Goal: Information Seeking & Learning: Learn about a topic

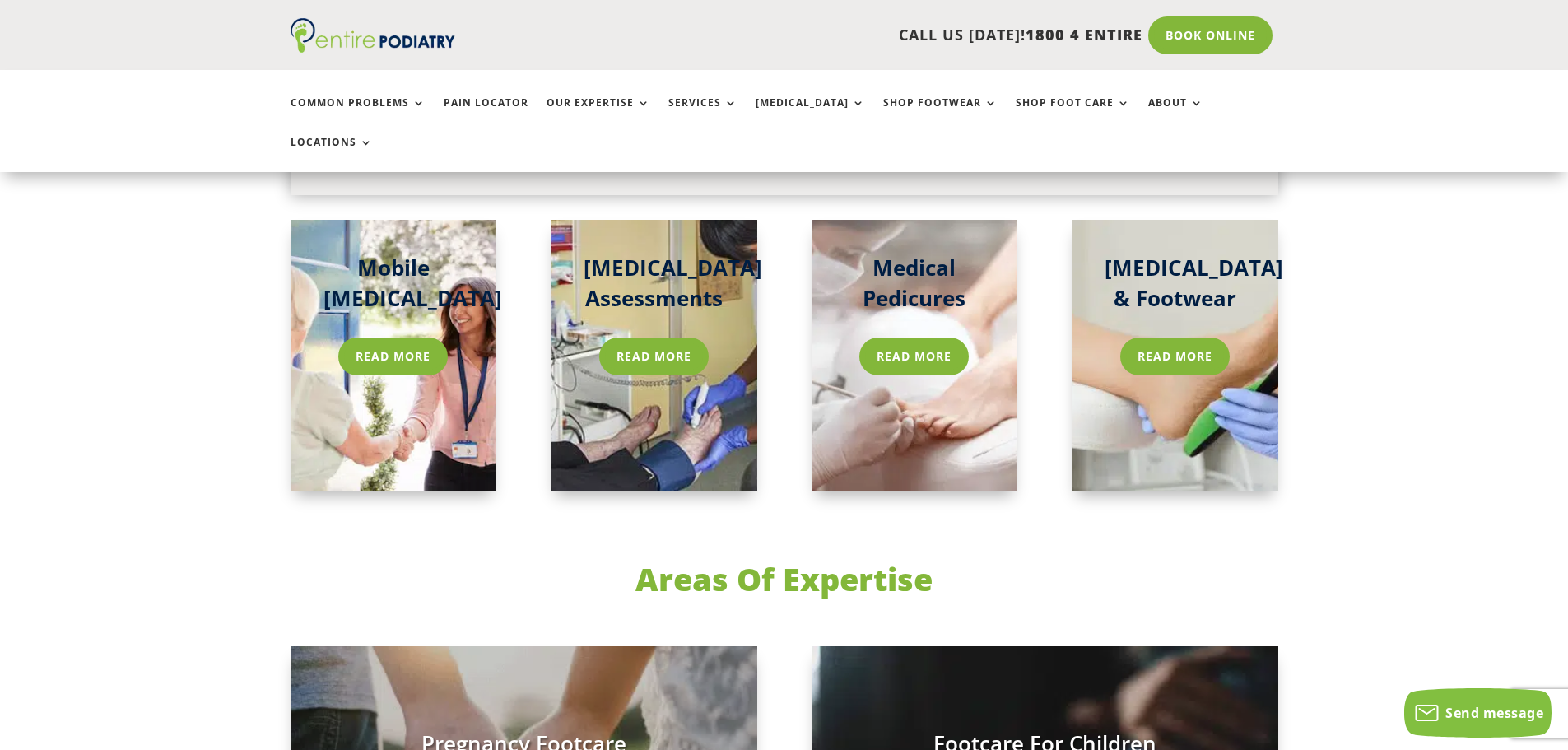
scroll to position [2569, 0]
click at [895, 337] on link "Read more" at bounding box center [914, 356] width 118 height 38
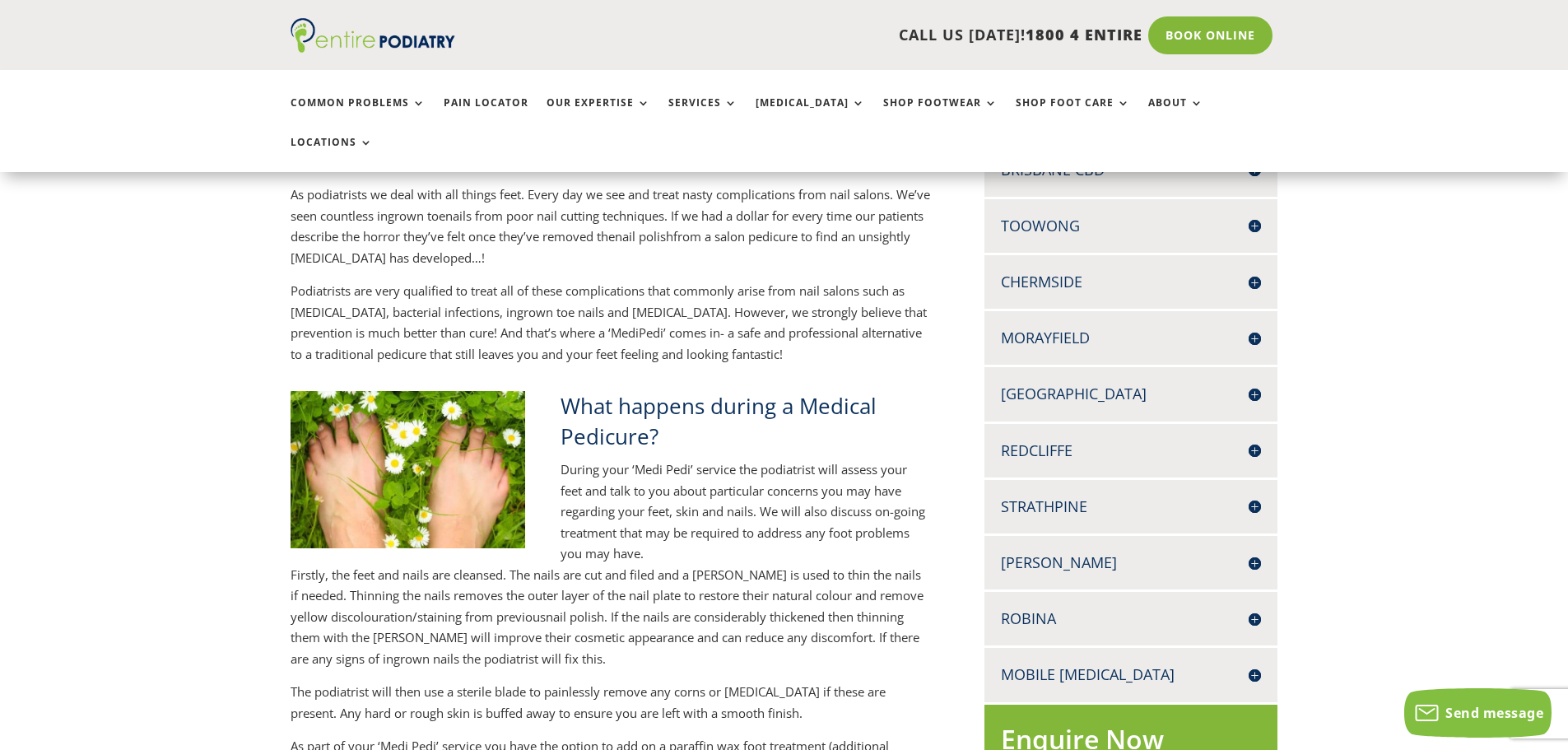
scroll to position [461, 0]
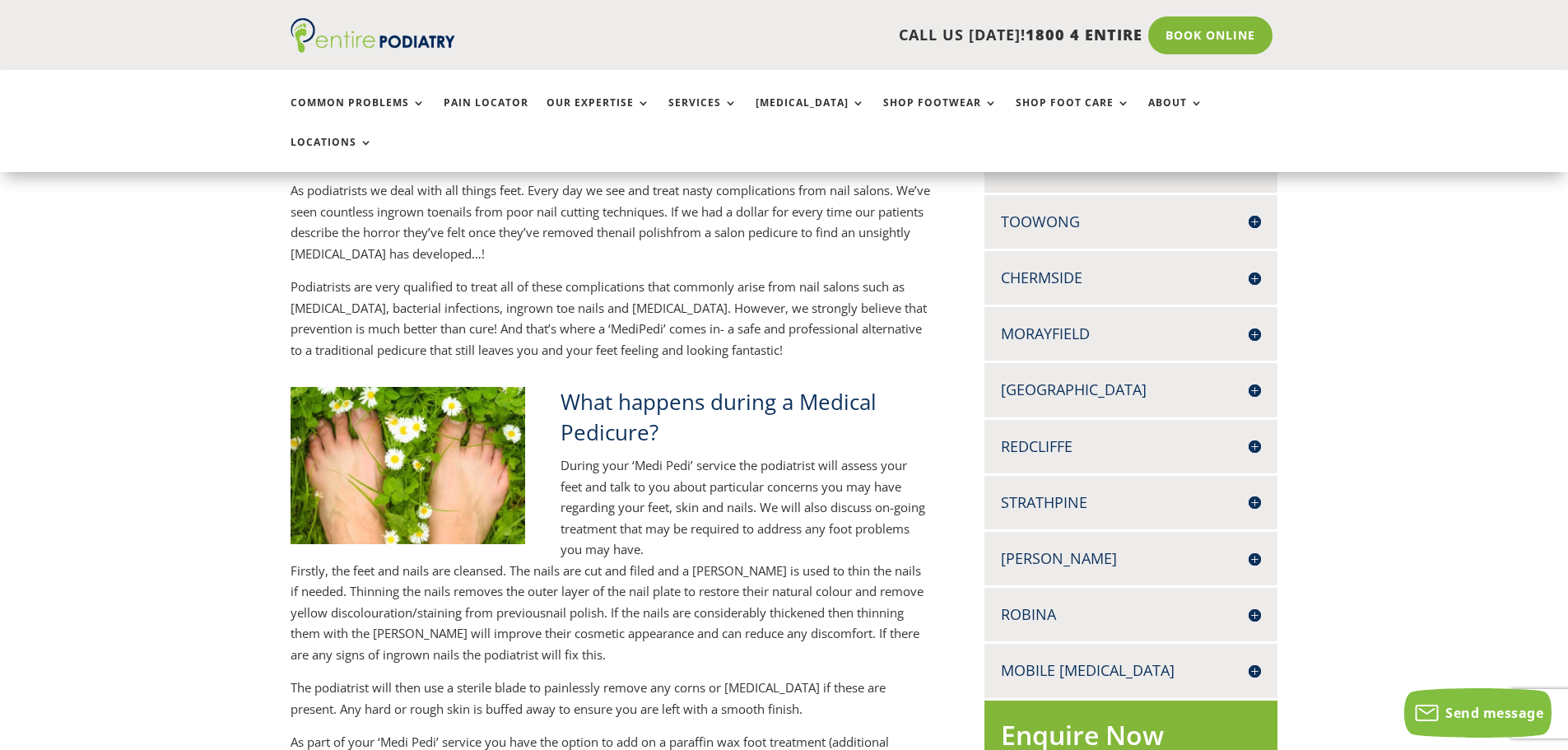
click at [1253, 660] on h4 "Mobile [MEDICAL_DATA]" at bounding box center [1131, 670] width 260 height 20
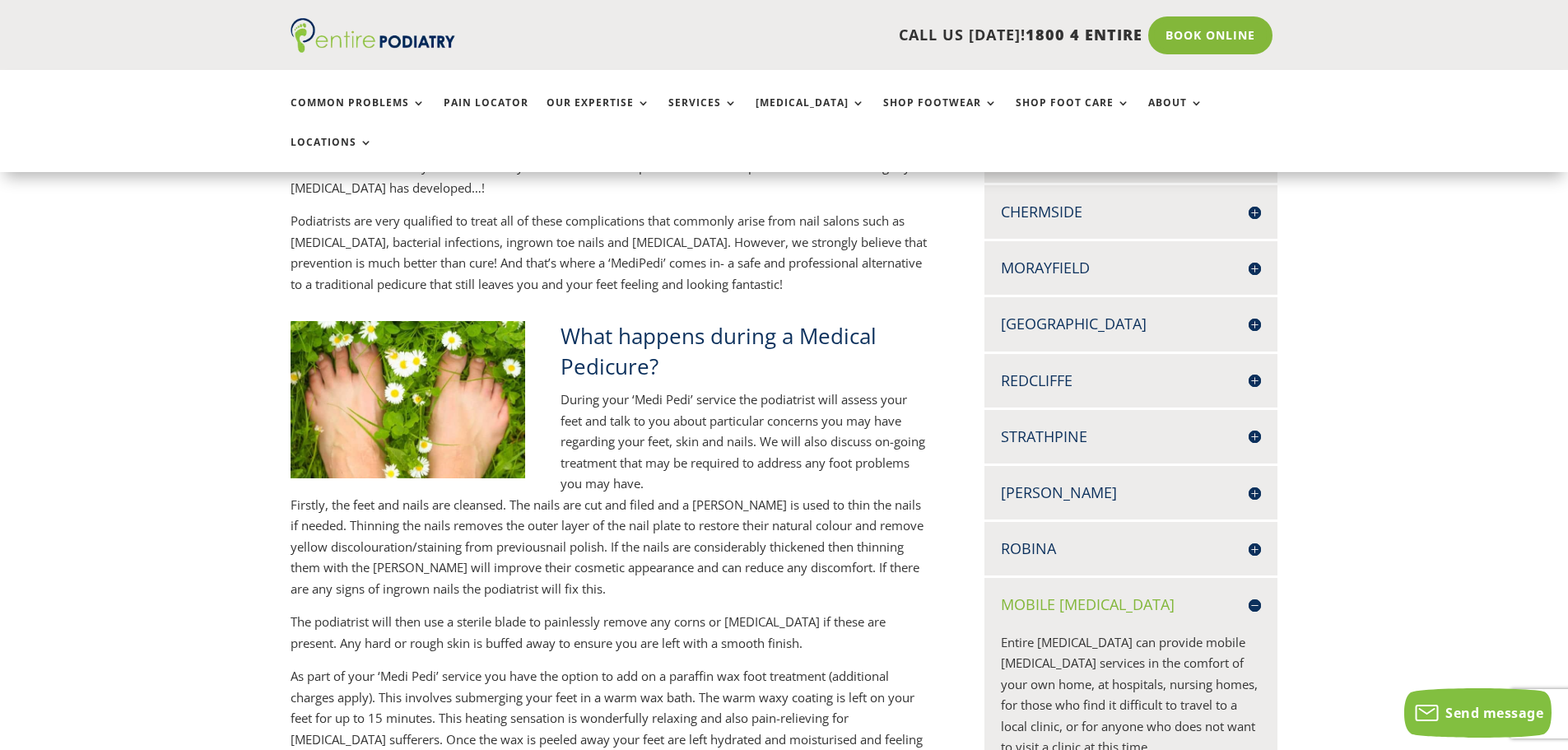
scroll to position [593, 0]
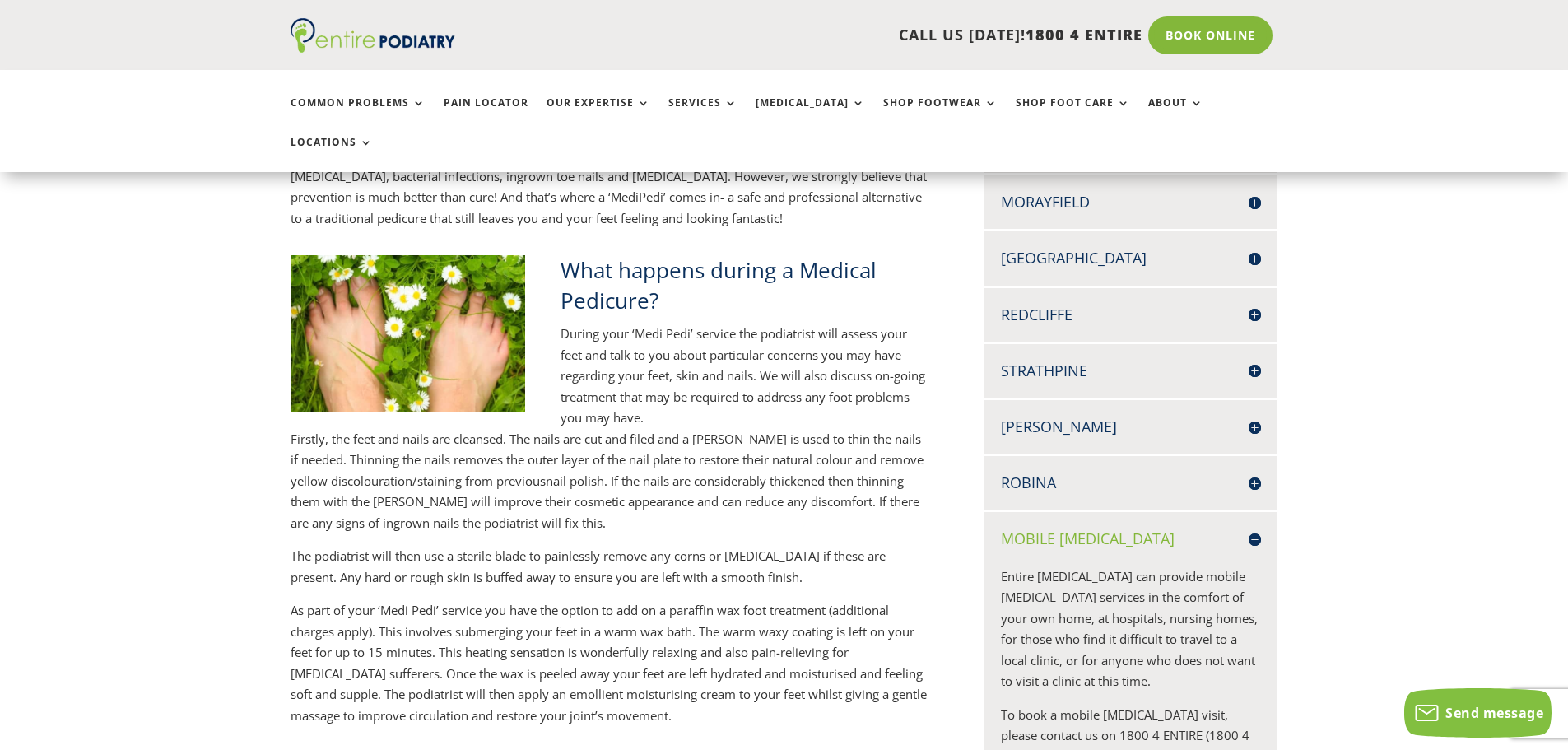
click at [1046, 472] on h4 "Robina" at bounding box center [1131, 483] width 260 height 20
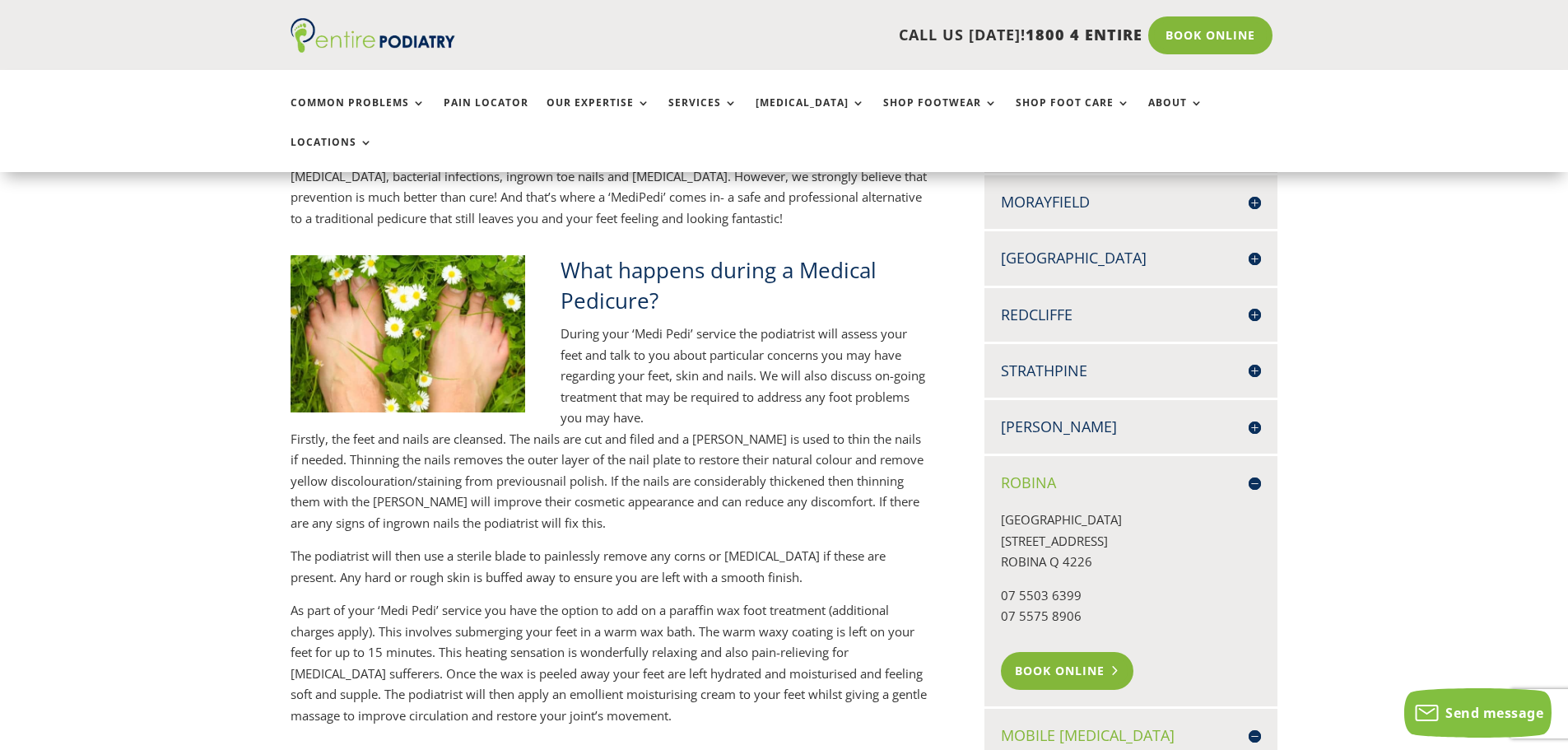
click at [1039, 652] on link "Book Online" at bounding box center [1067, 670] width 133 height 38
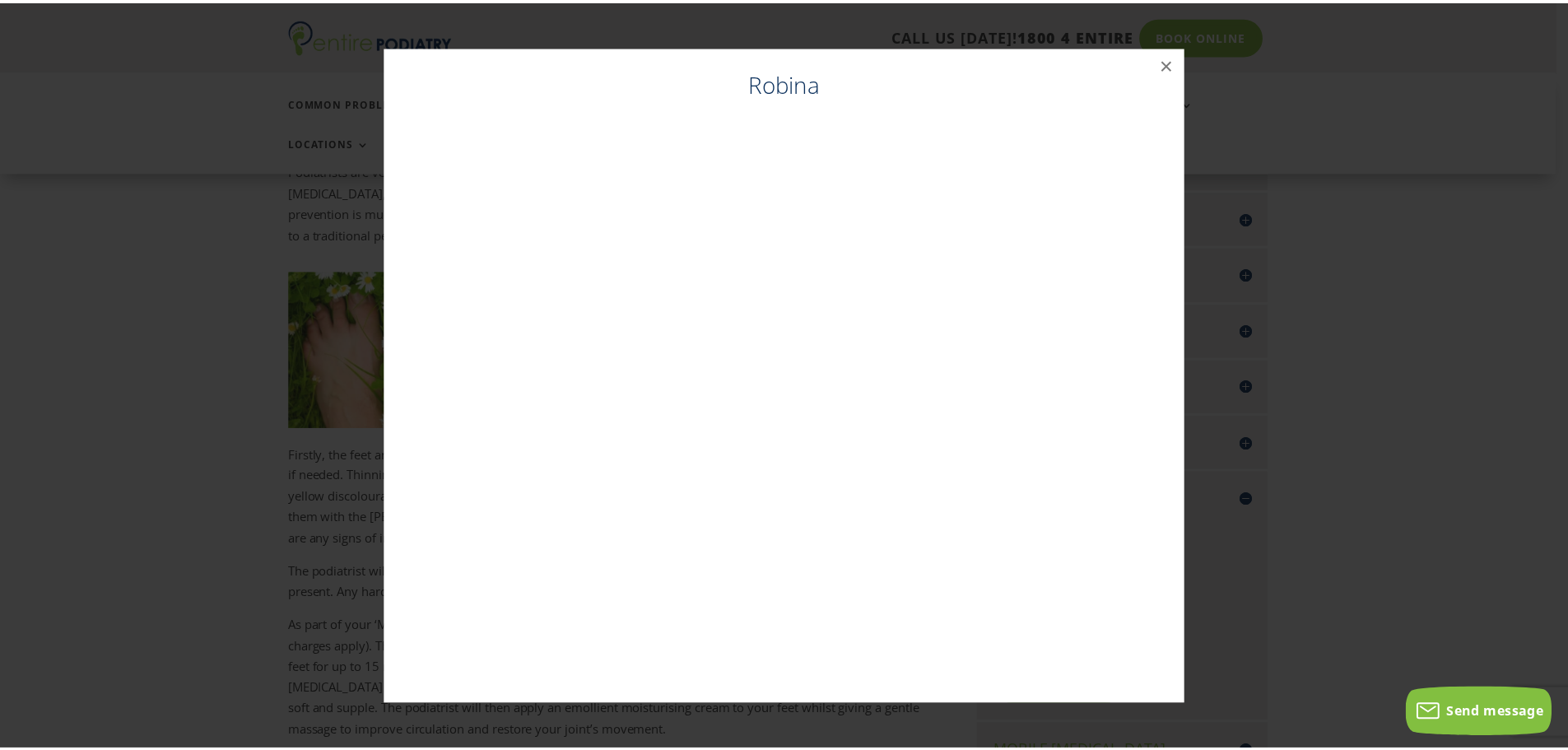
scroll to position [576, 0]
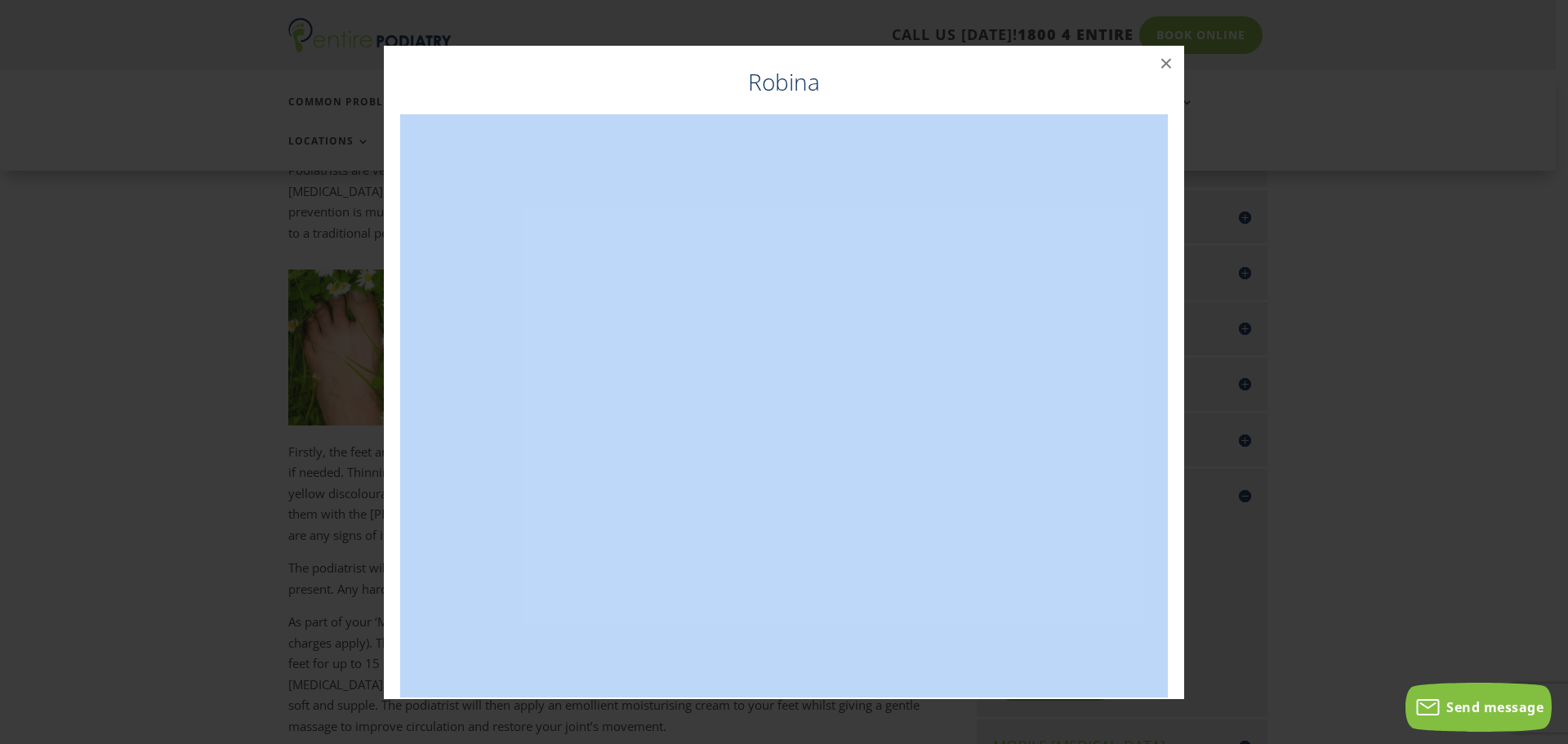
click at [1104, 73] on h4 "Robina" at bounding box center [784, 86] width 767 height 40
click at [1304, 64] on div "Robina ×" at bounding box center [784, 372] width 1555 height 686
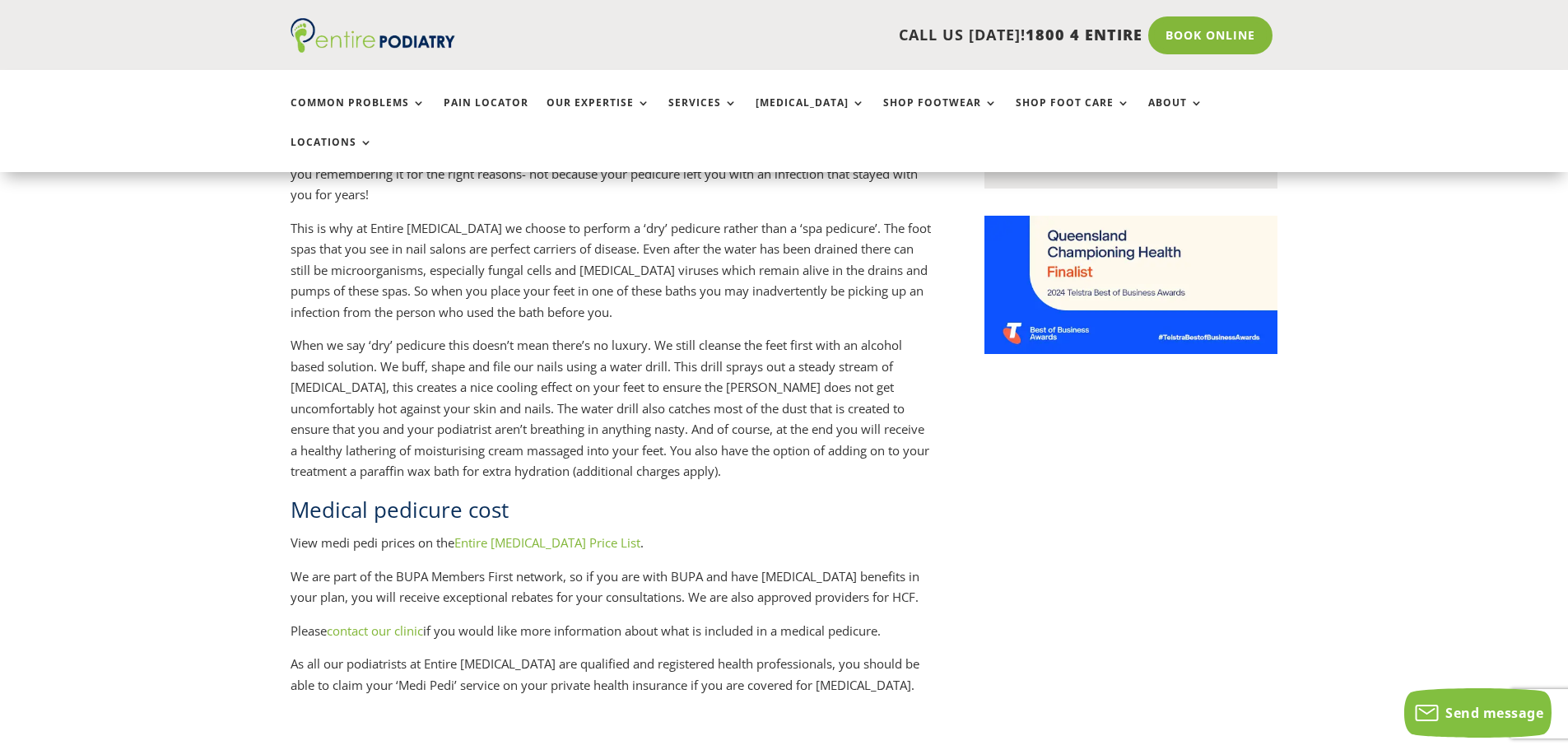
scroll to position [1762, 0]
click at [566, 533] on link "Entire [MEDICAL_DATA] Price List" at bounding box center [547, 541] width 186 height 16
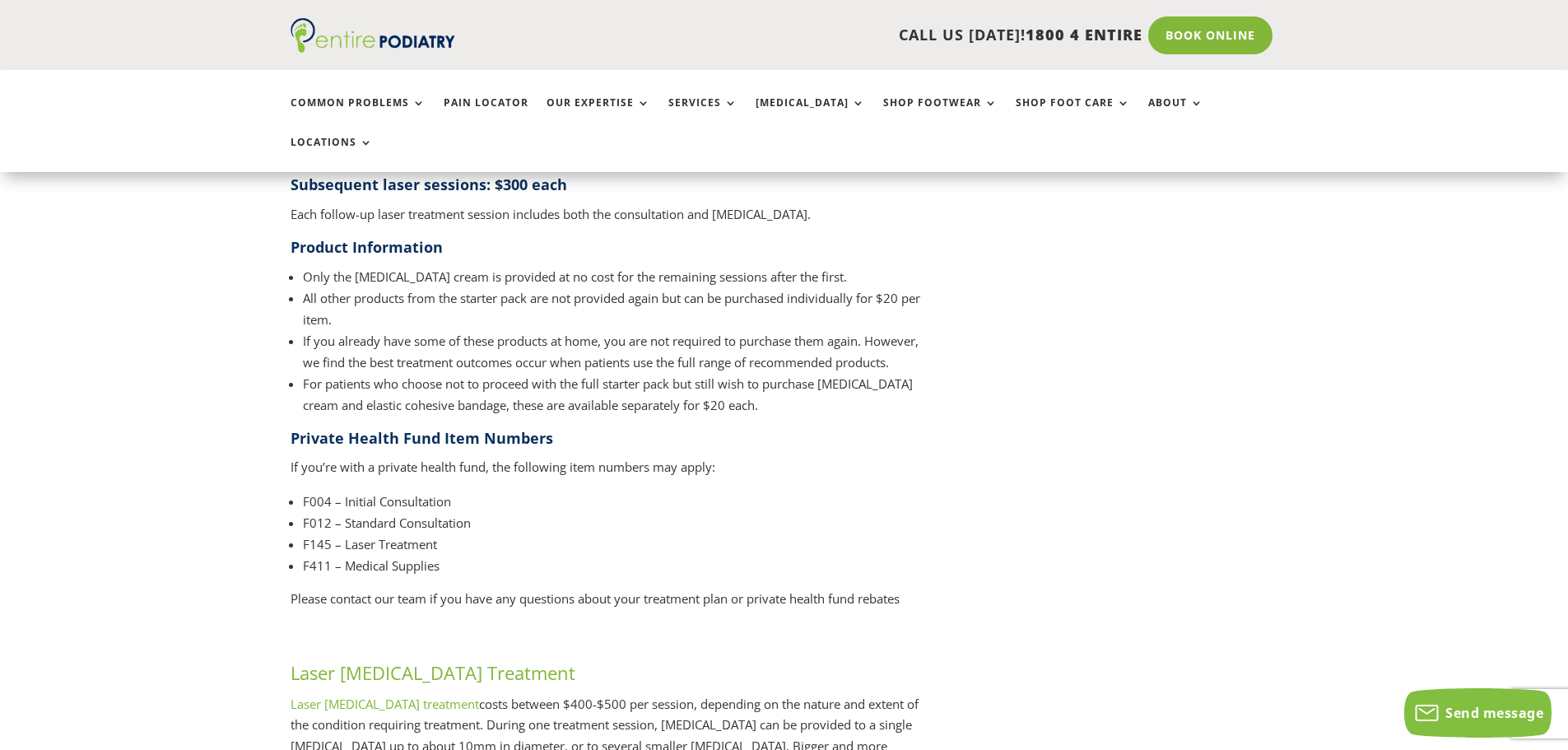
scroll to position [2306, 0]
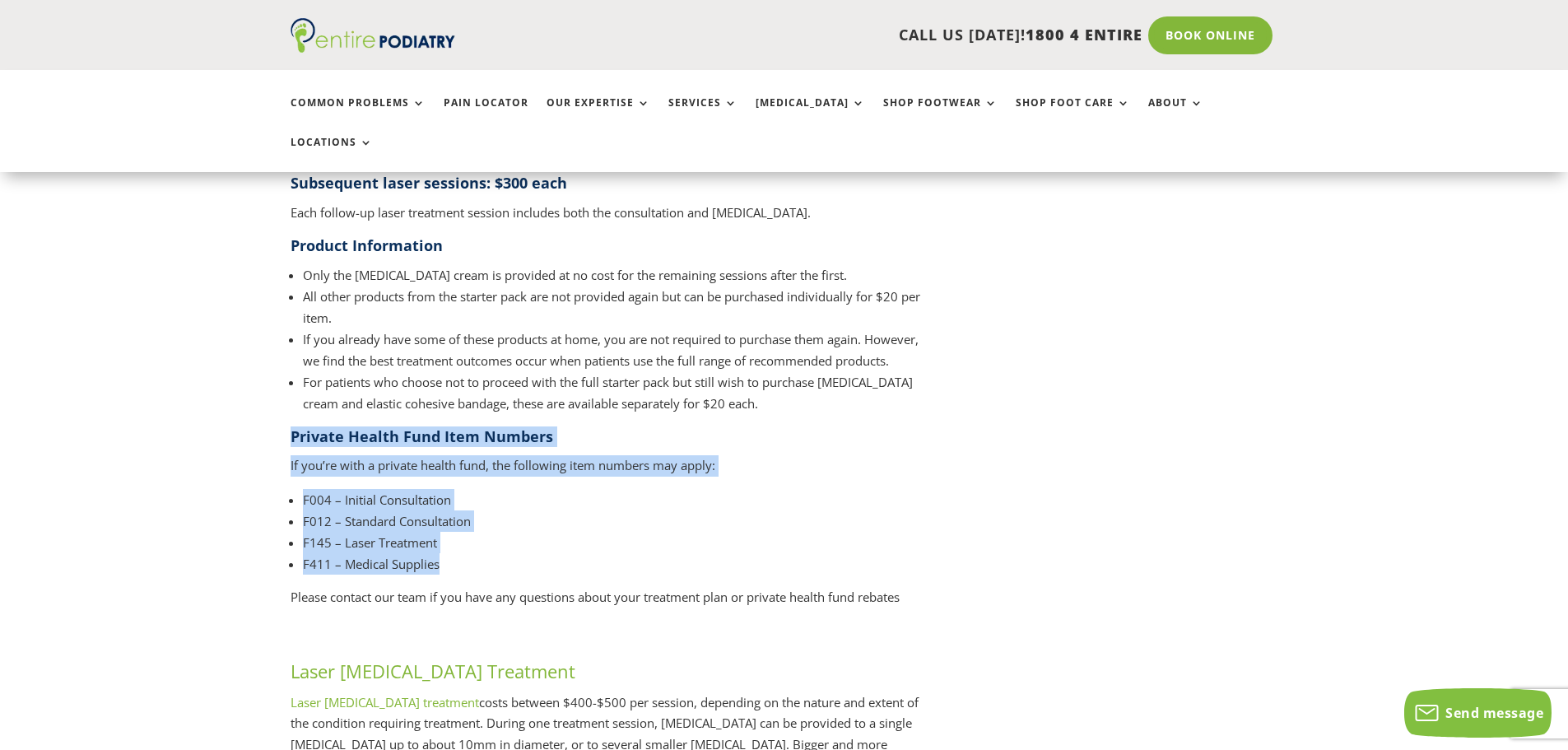
drag, startPoint x: 279, startPoint y: 350, endPoint x: 460, endPoint y: 480, distance: 222.8
copy div "Private Health Fund Item Numbers If you’re with a private health fund, the foll…"
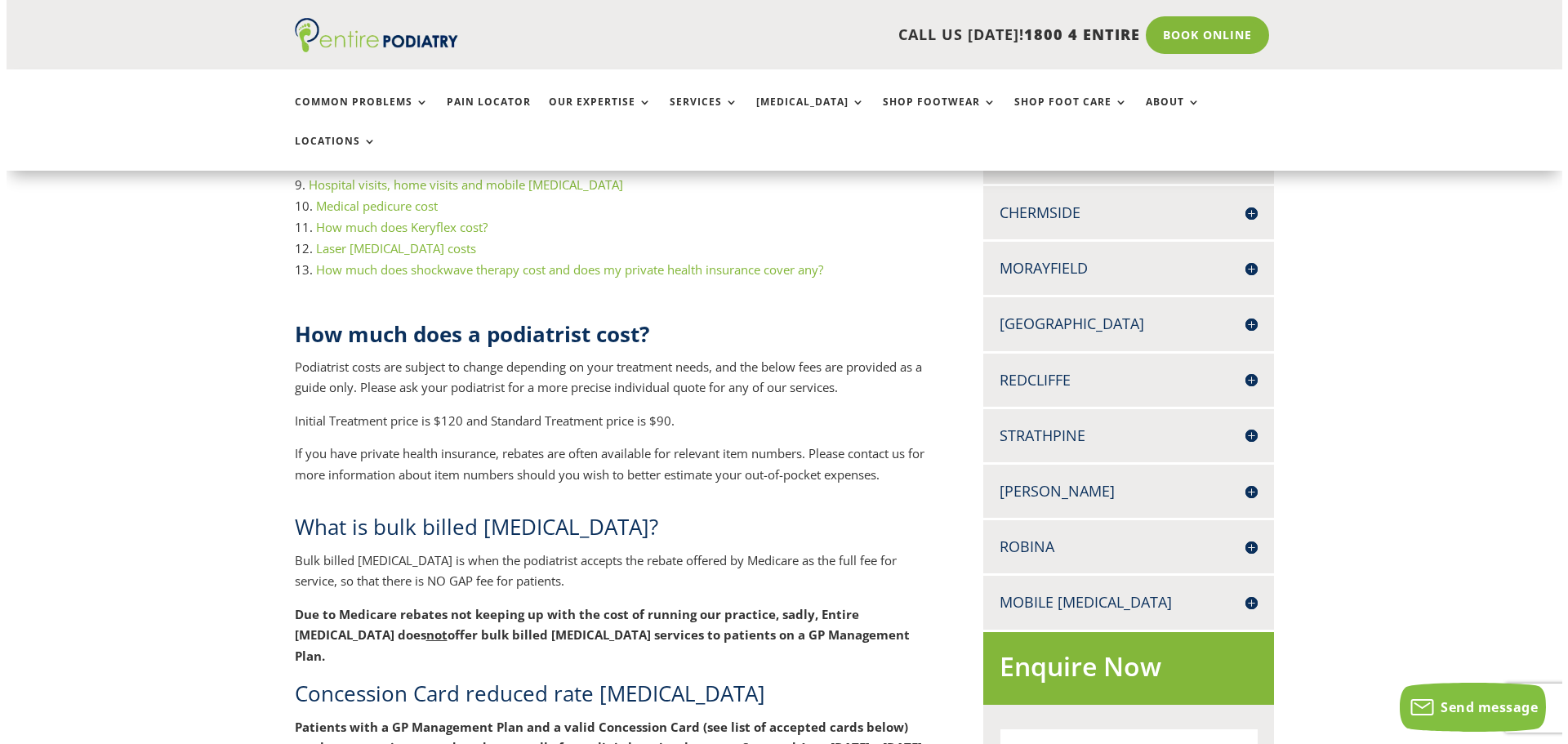
scroll to position [523, 0]
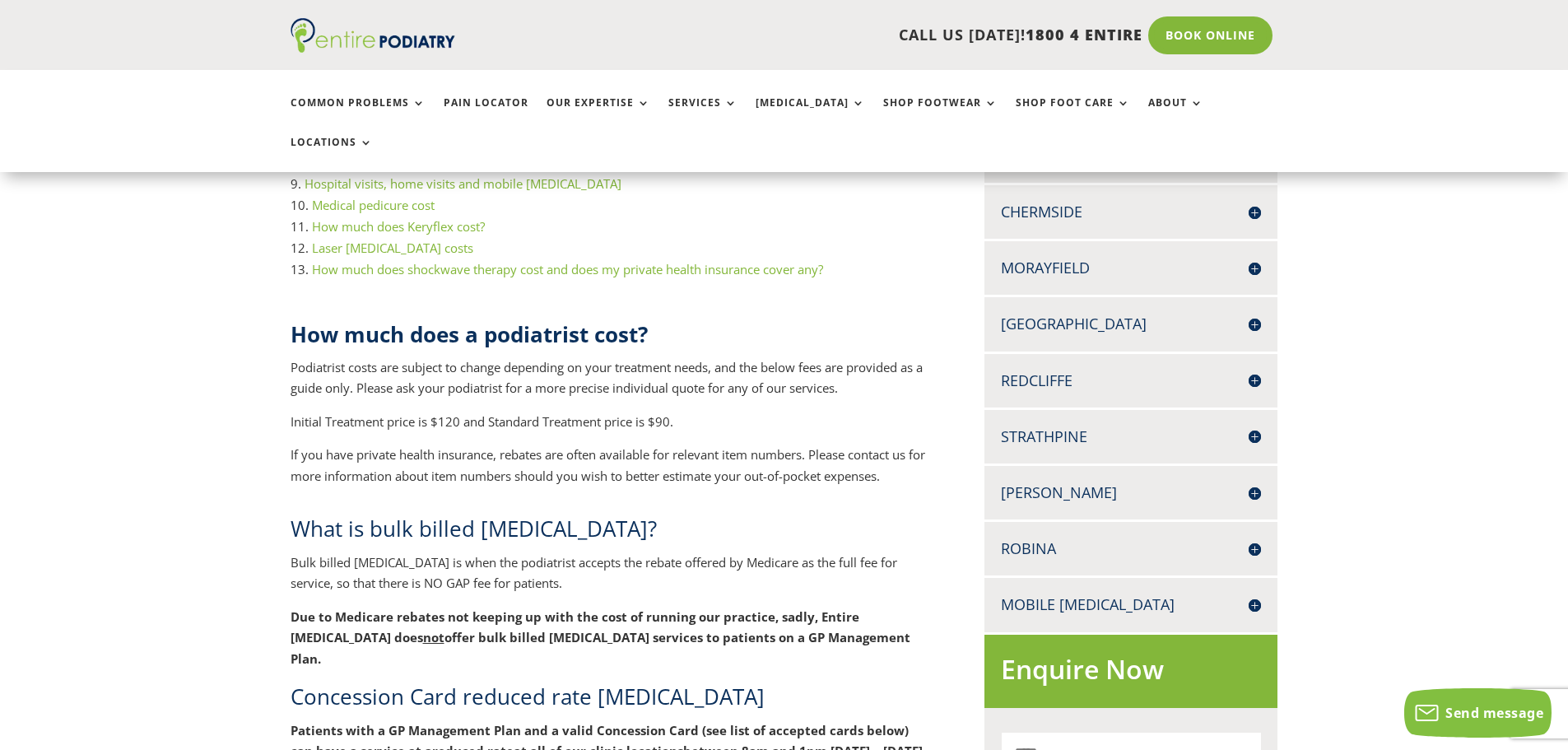
click at [1037, 538] on h4 "Robina" at bounding box center [1131, 549] width 260 height 20
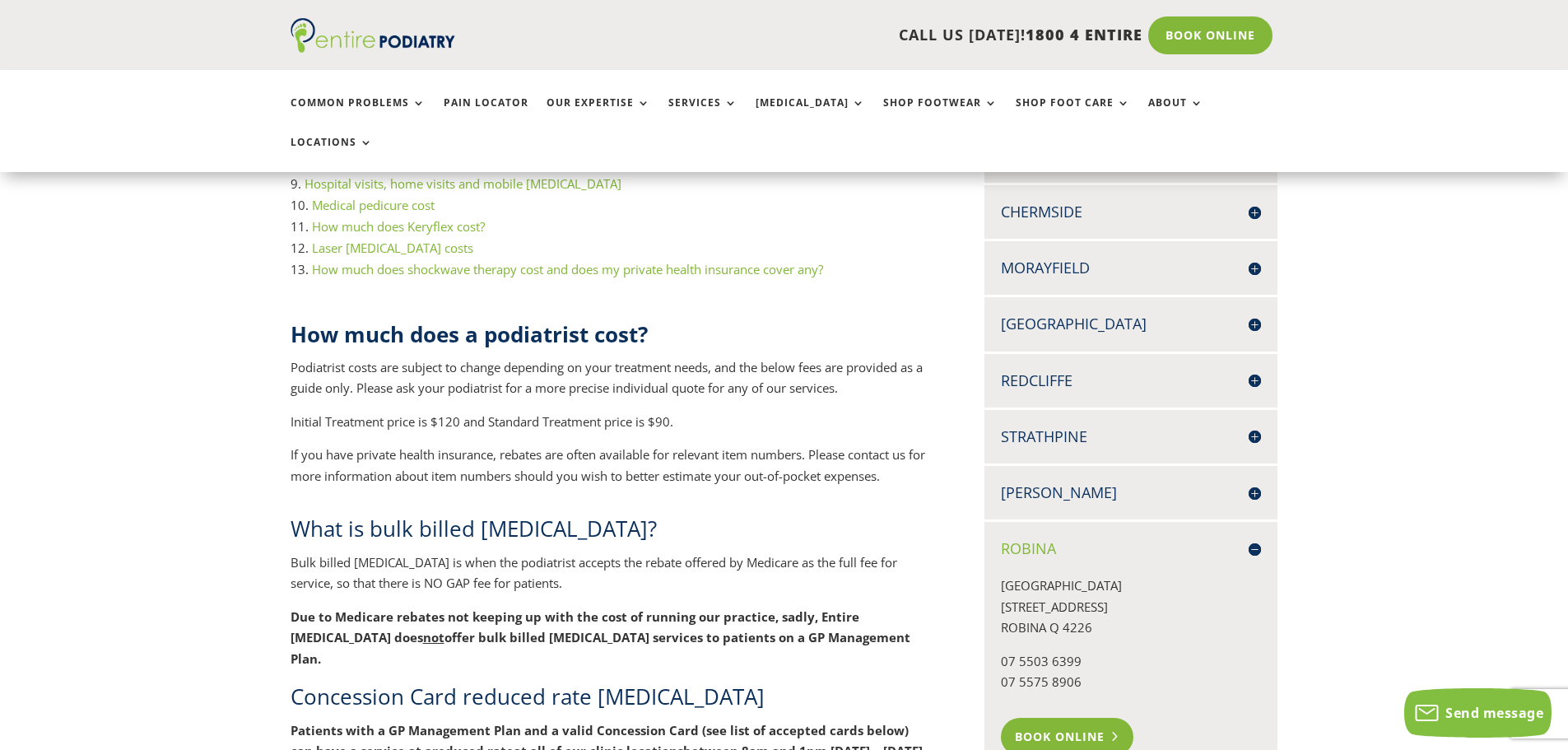
click at [1040, 718] on link "Book Online" at bounding box center [1067, 736] width 133 height 38
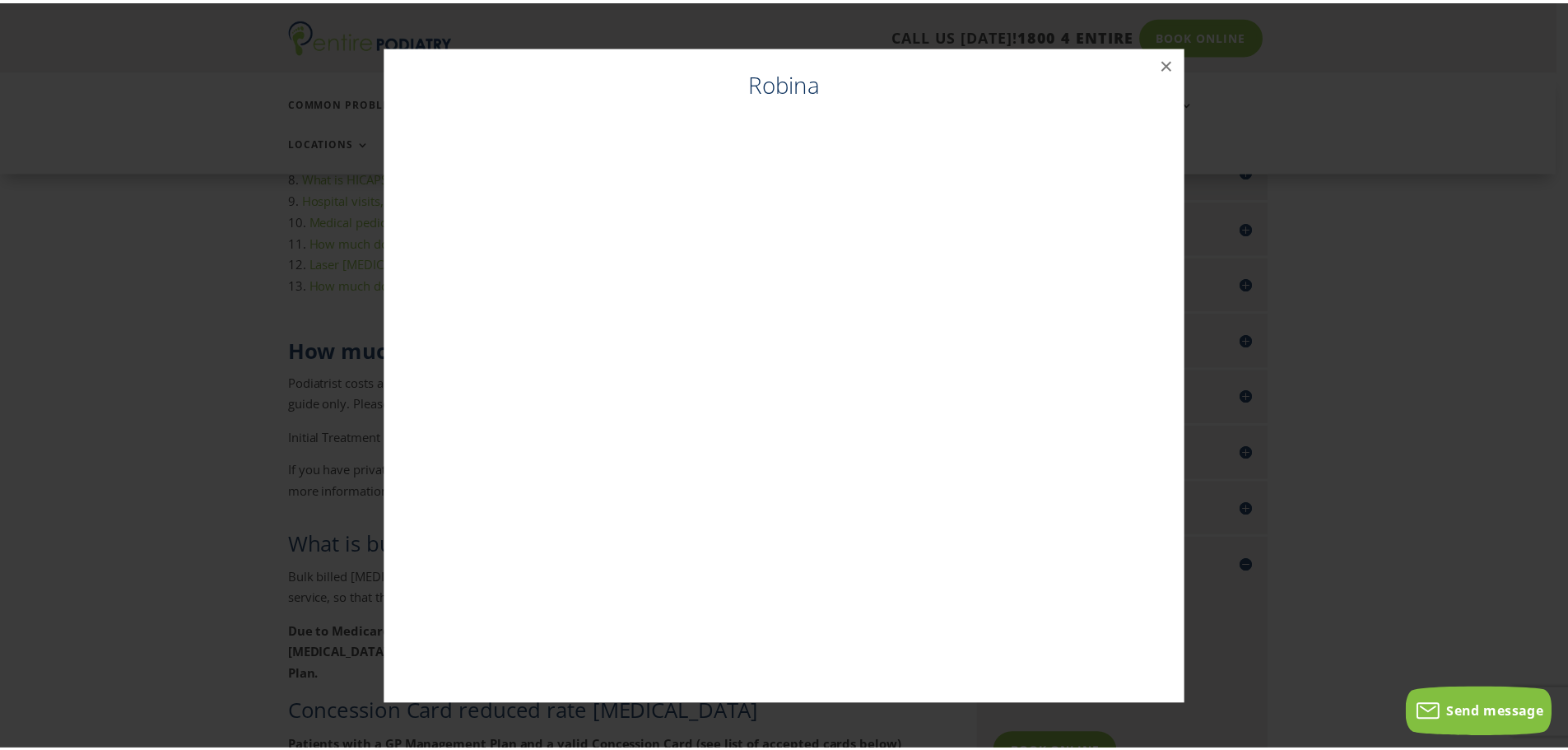
scroll to position [510, 0]
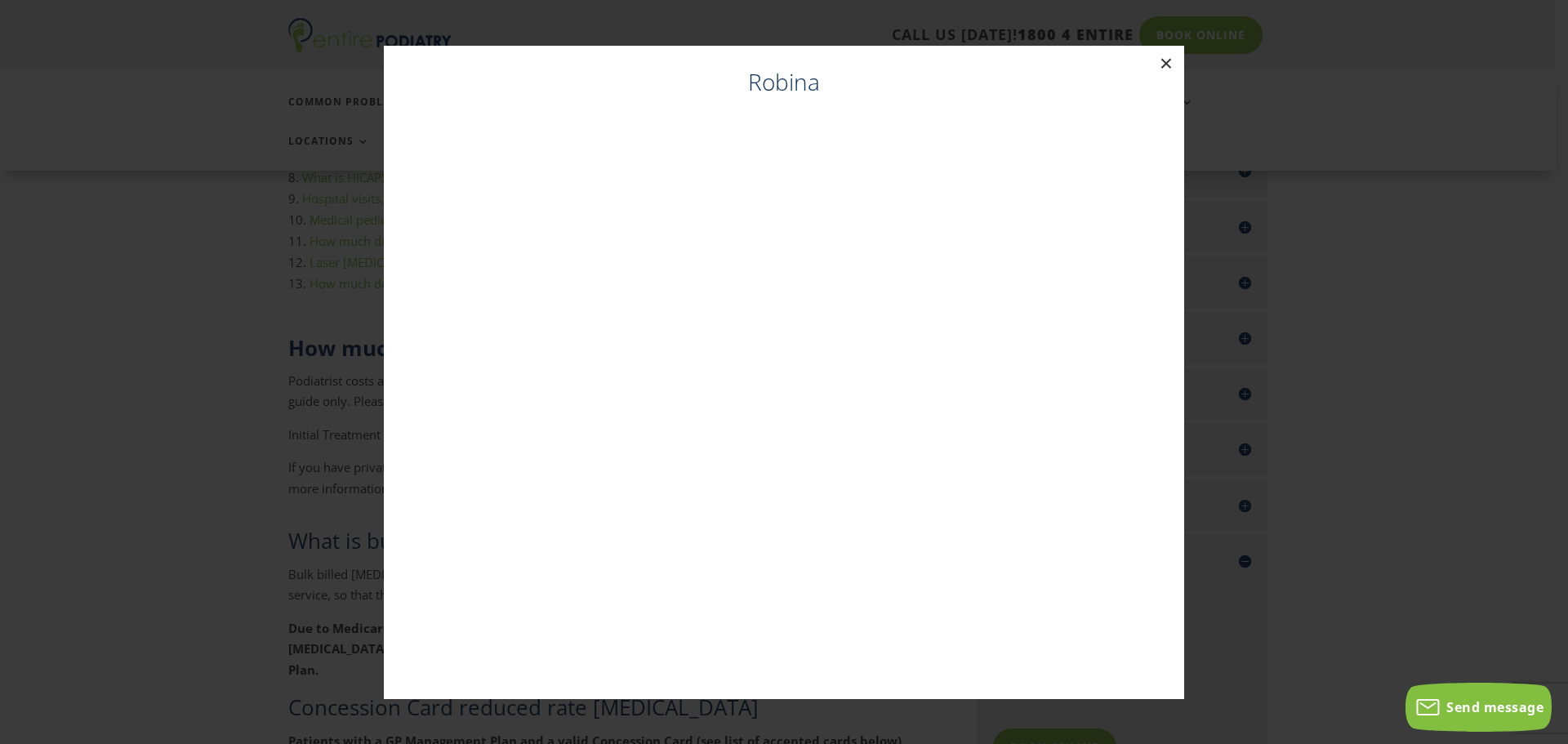
click at [1163, 57] on button "×" at bounding box center [1166, 63] width 36 height 36
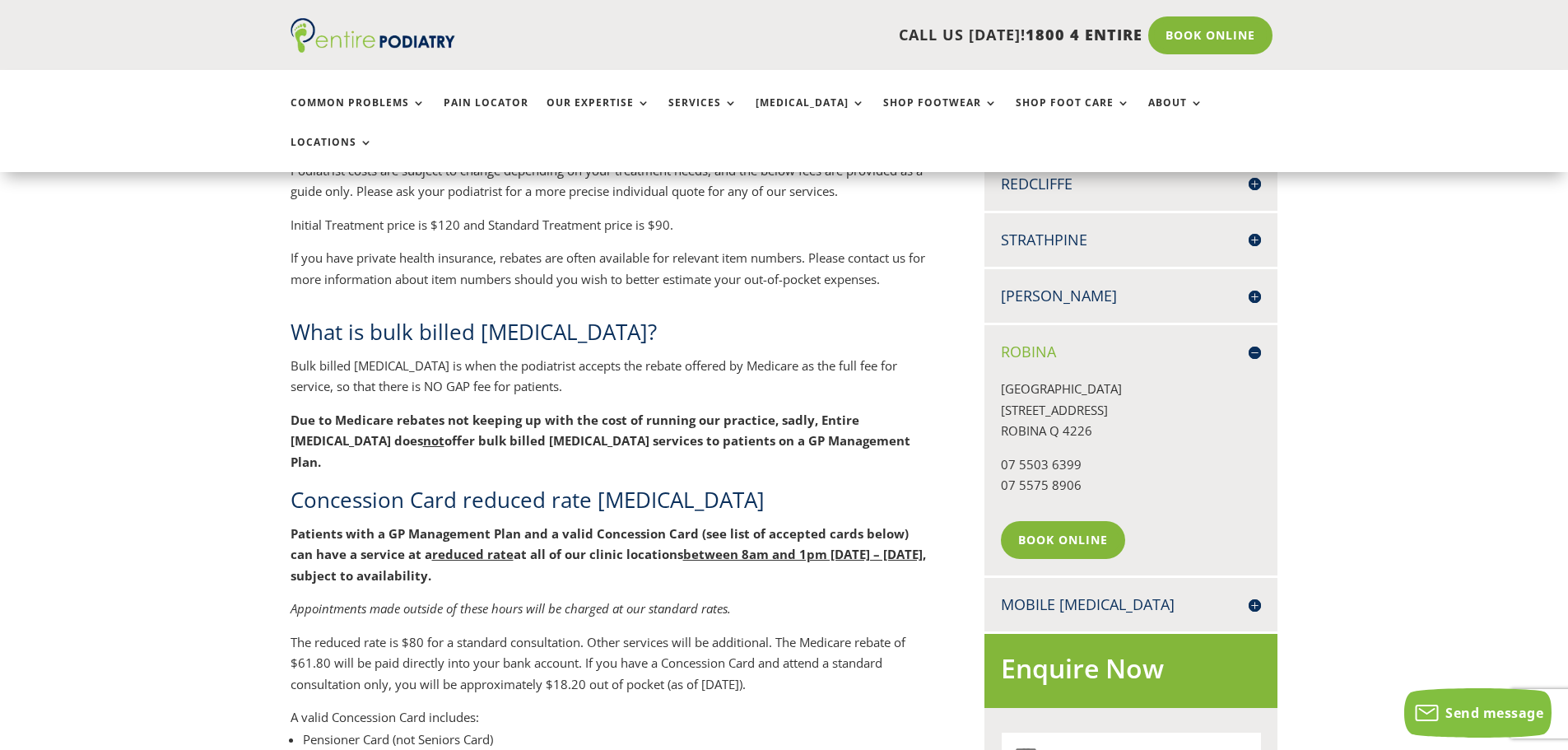
scroll to position [725, 0]
drag, startPoint x: 1007, startPoint y: 345, endPoint x: 1092, endPoint y: 355, distance: 85.6
click at [1092, 378] on p "EASY T MEDICAL CENTRE 42 SCOTTSDALE DRIVE ROBINA Q 4226" at bounding box center [1131, 415] width 260 height 75
drag, startPoint x: 1103, startPoint y: 389, endPoint x: 998, endPoint y: 350, distance: 112.0
click at [998, 350] on div "Robina EASY T MEDICAL CENTRE 42 SCOTTSDALE DRIVE ROBINA Q 4226 07 5503 6399 07 …" at bounding box center [1131, 449] width 293 height 251
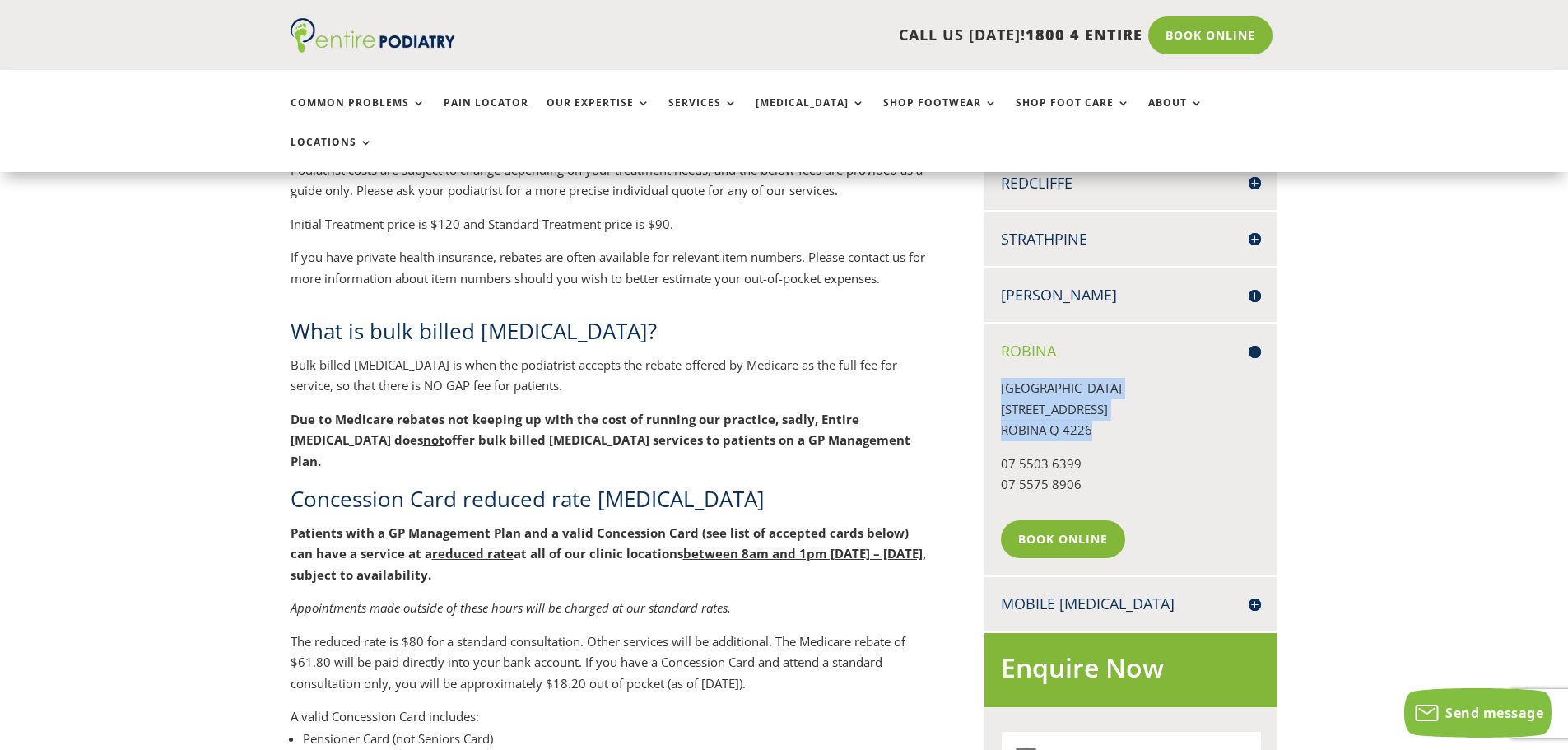
copy p "EASY T MEDICAL CENTRE 42 SCOTTSDALE DRIVE ROBINA Q 4226"
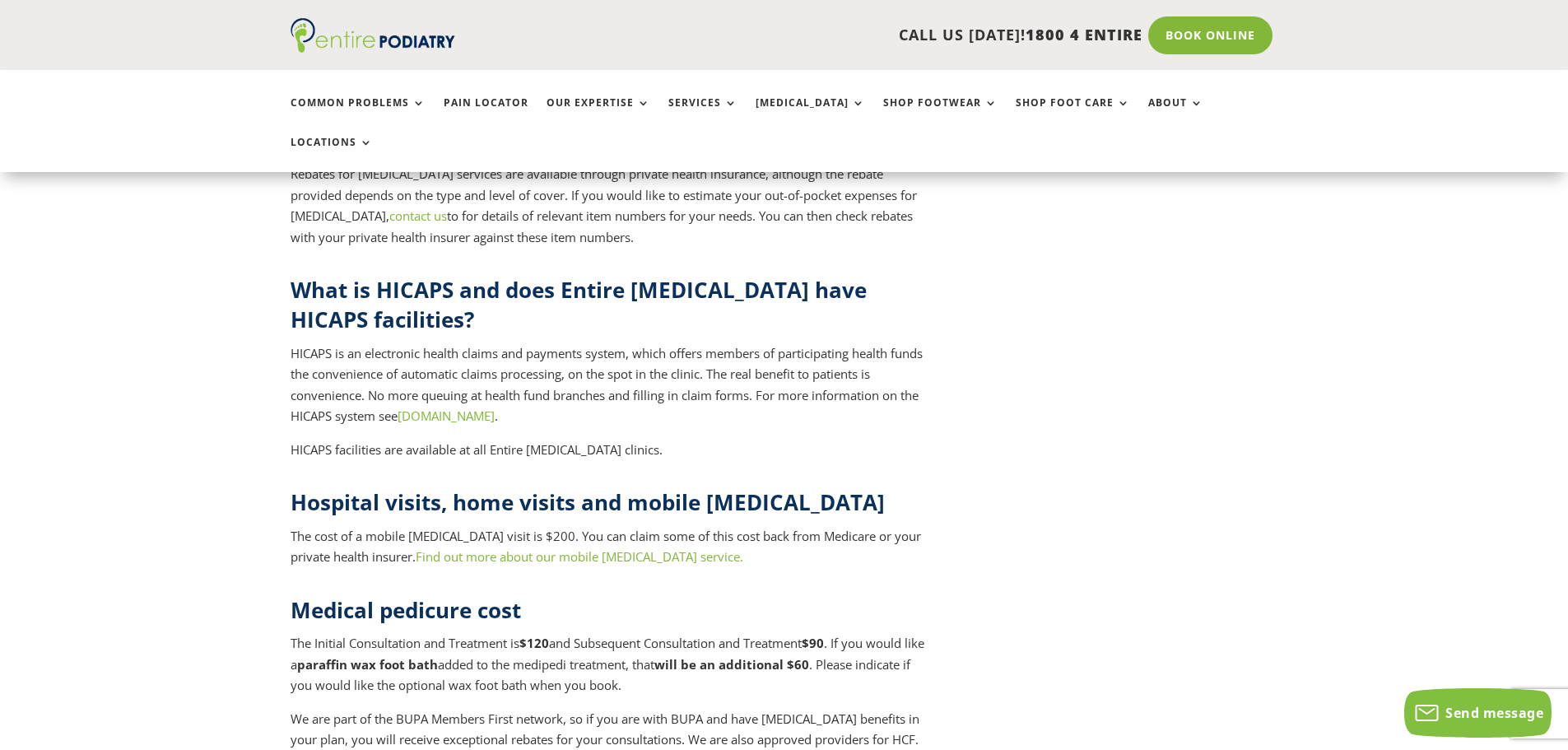
scroll to position [6455, 0]
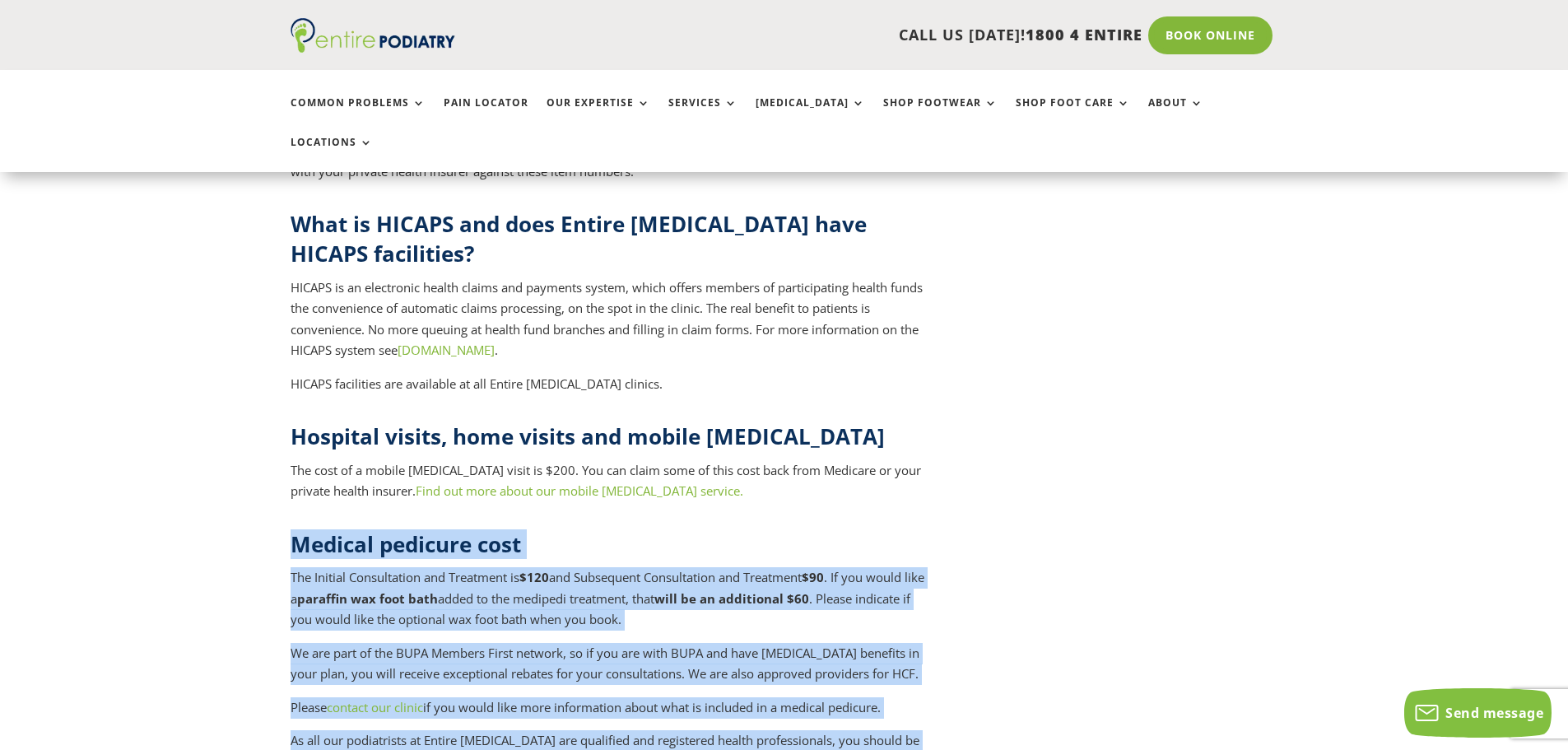
drag, startPoint x: 294, startPoint y: 373, endPoint x: 880, endPoint y: 588, distance: 624.2
click at [880, 588] on div "Medical pedicure cost The Initial Consultation and Treatment is $120 and Subseq…" at bounding box center [610, 650] width 641 height 243
copy div "Medical pedicure cost The Initial Consultation and Treatment is $120 and Subseq…"
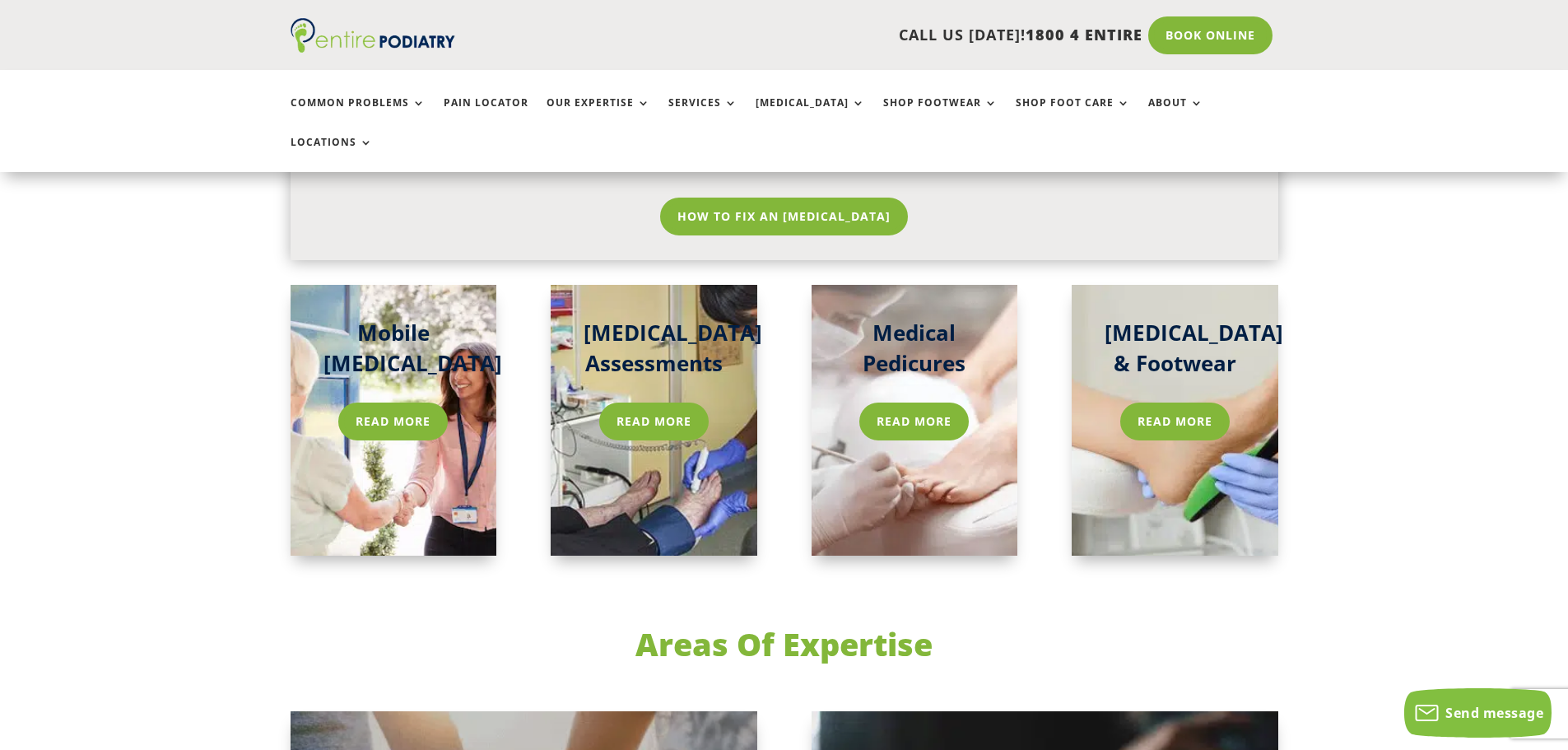
scroll to position [2701, 0]
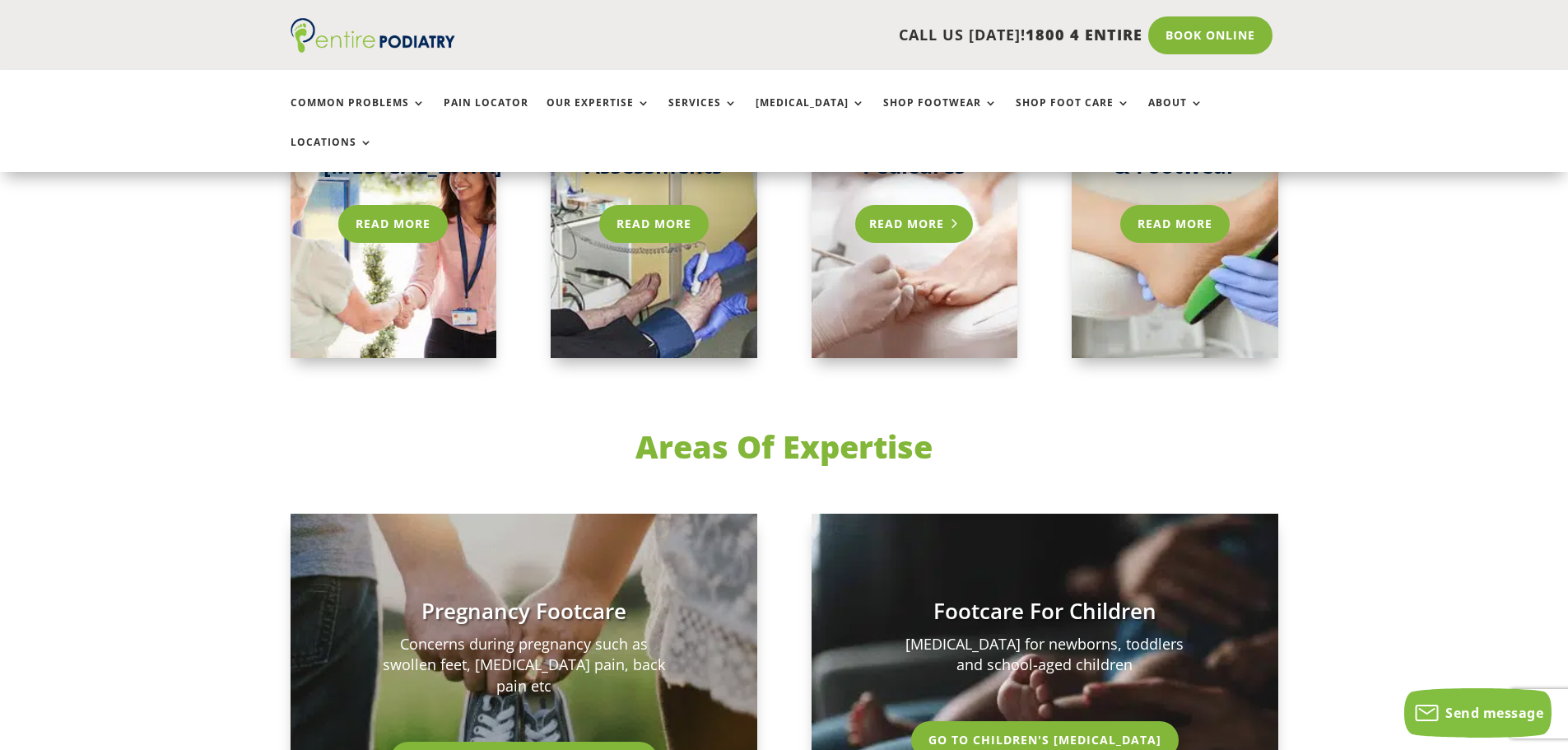
click at [915, 205] on link "Read more" at bounding box center [914, 223] width 118 height 38
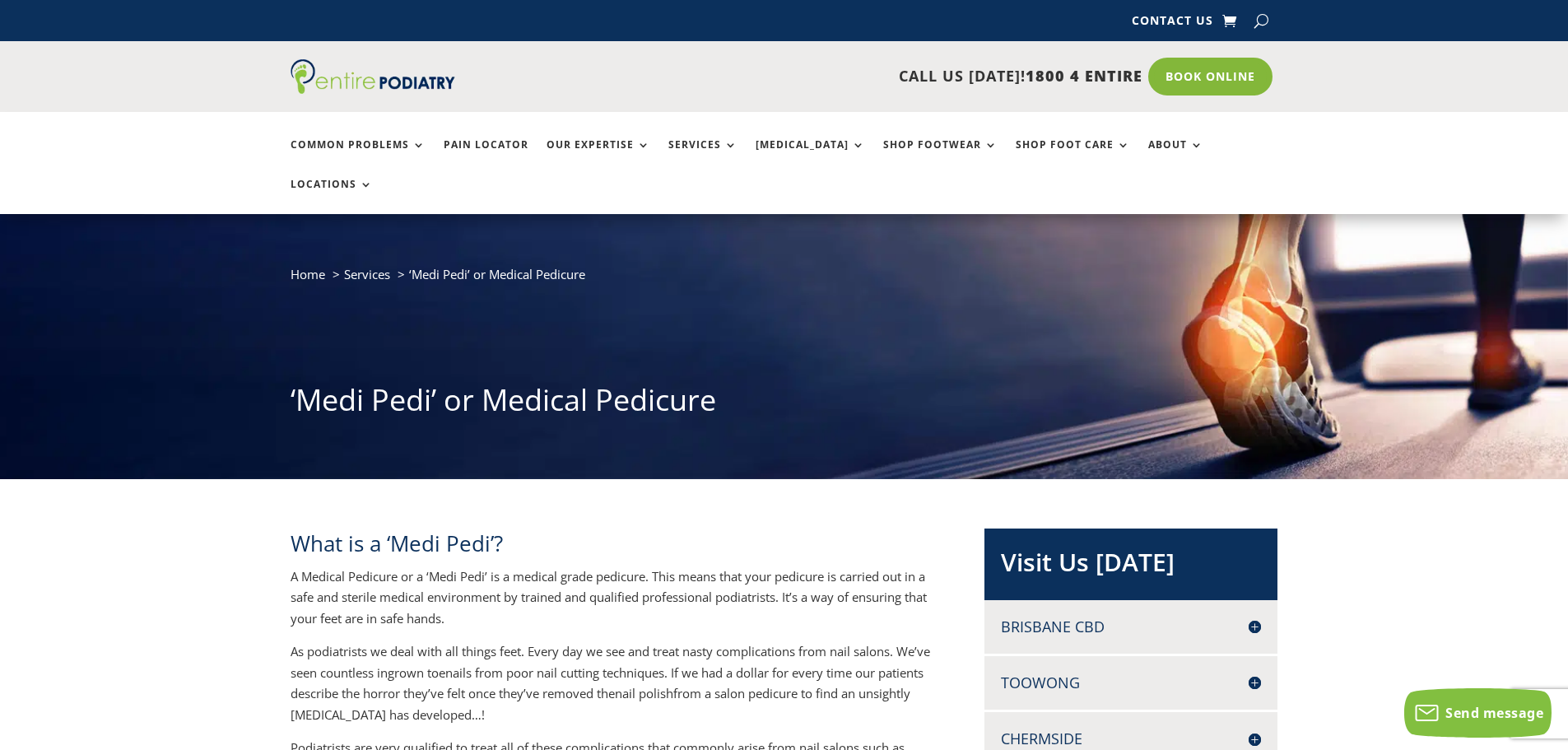
click at [489, 529] on h2 "What is a ‘Medi Pedi’?" at bounding box center [610, 548] width 641 height 38
click at [492, 529] on h2 "What is a ‘Medi Pedi’?" at bounding box center [610, 548] width 641 height 38
drag, startPoint x: 492, startPoint y: 505, endPoint x: 399, endPoint y: 505, distance: 93.0
click at [394, 529] on h2 "What is a ‘Medi Pedi’?" at bounding box center [610, 548] width 641 height 38
copy h2 "Medi Pedi’"
